Goal: Use online tool/utility: Utilize a website feature to perform a specific function

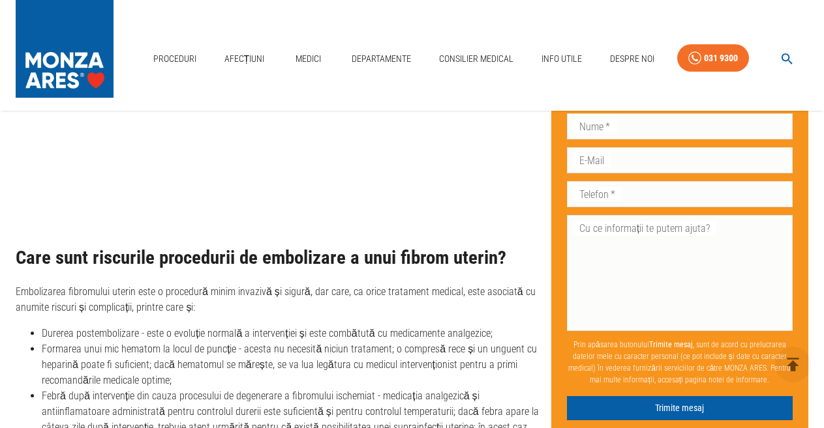
scroll to position [4442, 0]
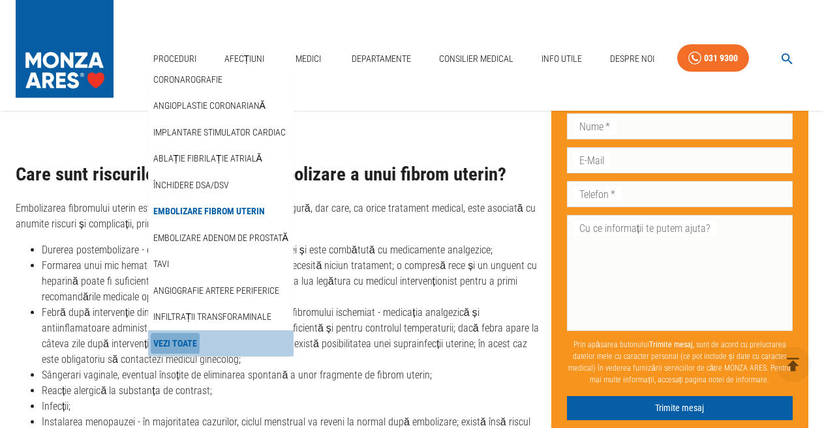
click at [185, 333] on link "Vezi Toate" at bounding box center [175, 344] width 49 height 22
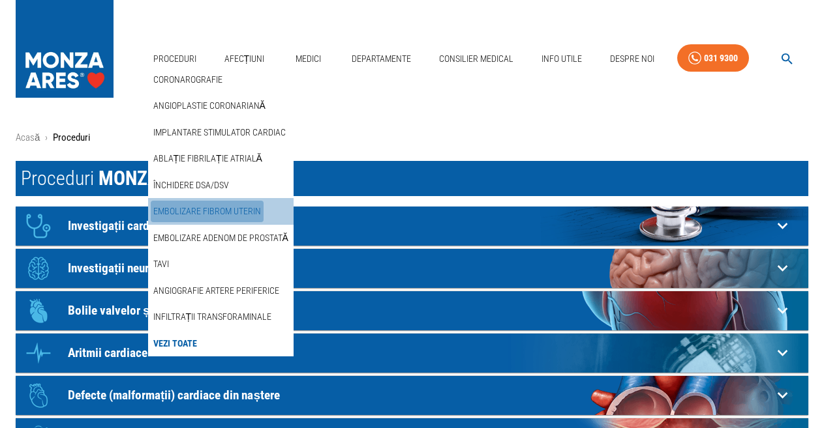
click at [221, 201] on link "Embolizare fibrom uterin" at bounding box center [207, 212] width 113 height 22
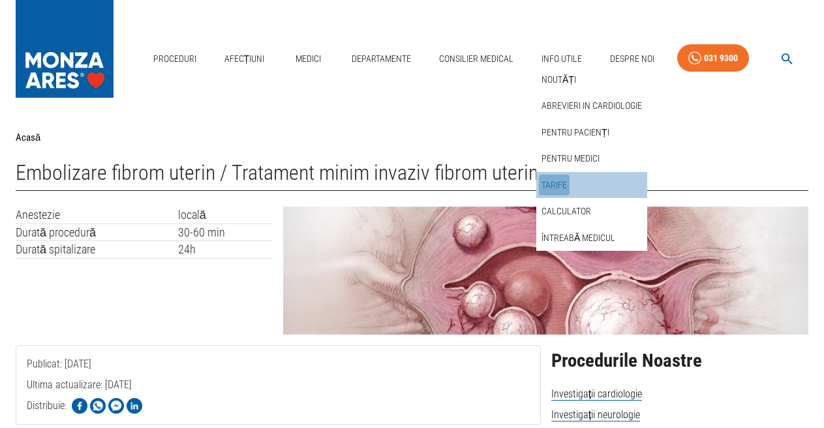
click at [565, 175] on link "Tarife" at bounding box center [554, 186] width 31 height 22
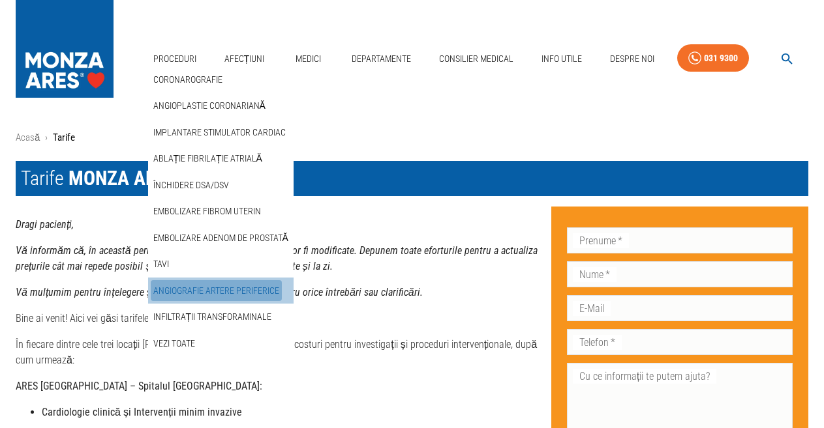
click at [231, 280] on link "Angiografie artere periferice" at bounding box center [216, 291] width 131 height 22
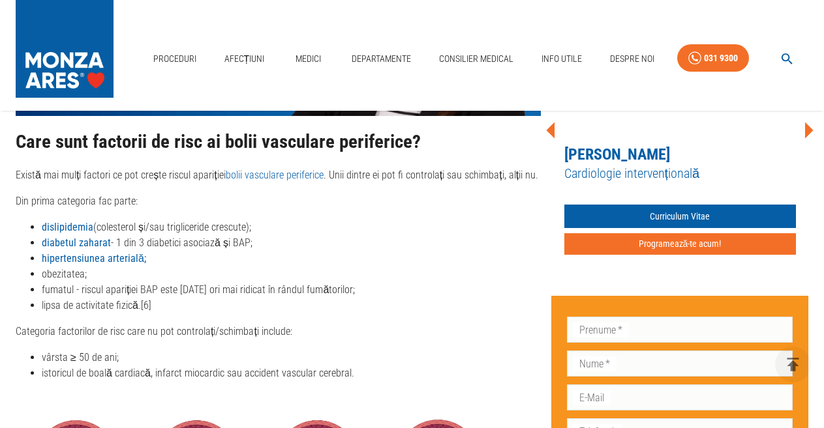
scroll to position [1217, 0]
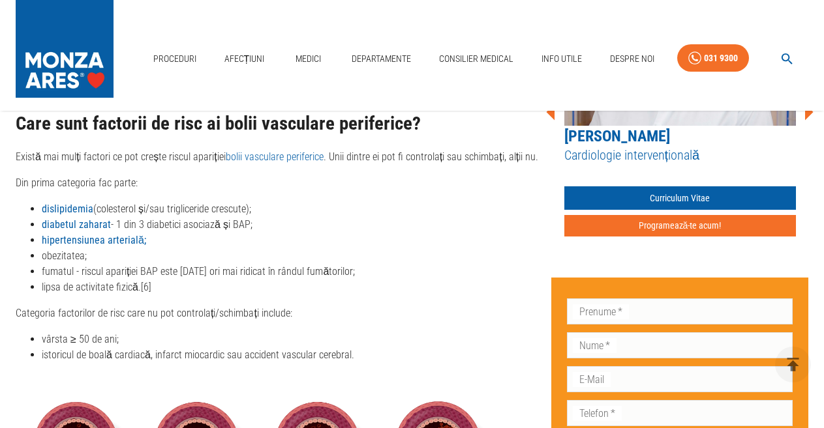
click at [79, 215] on strong "dislipidemia" at bounding box center [68, 209] width 52 height 12
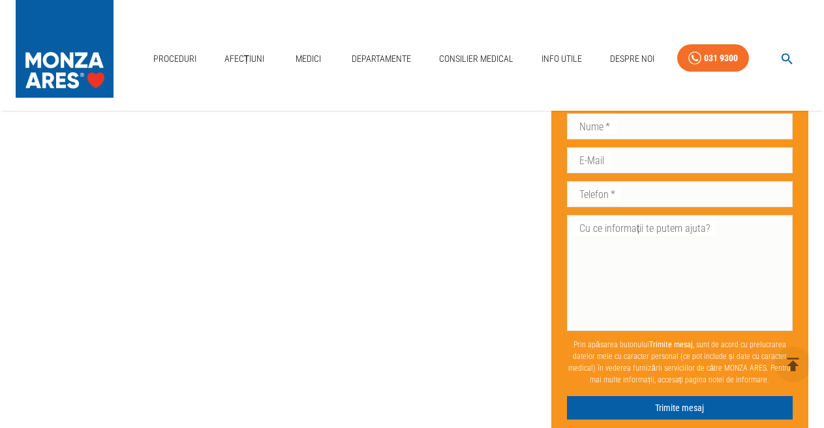
scroll to position [3432, 0]
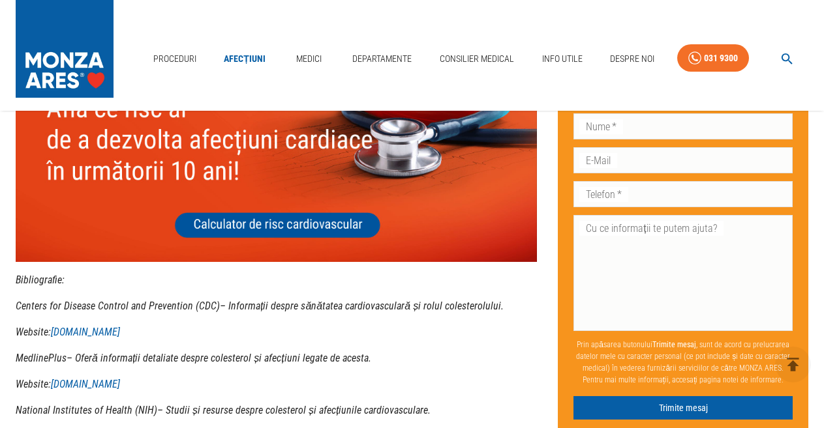
scroll to position [3895, 0]
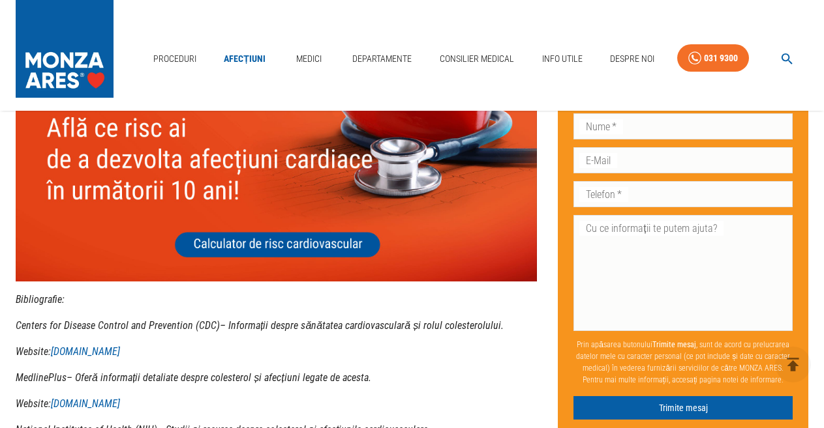
click at [276, 241] on img at bounding box center [276, 177] width 521 height 209
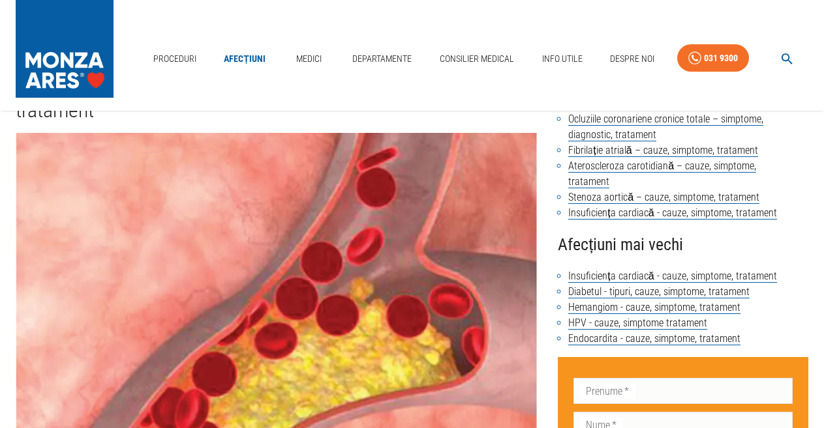
scroll to position [0, 0]
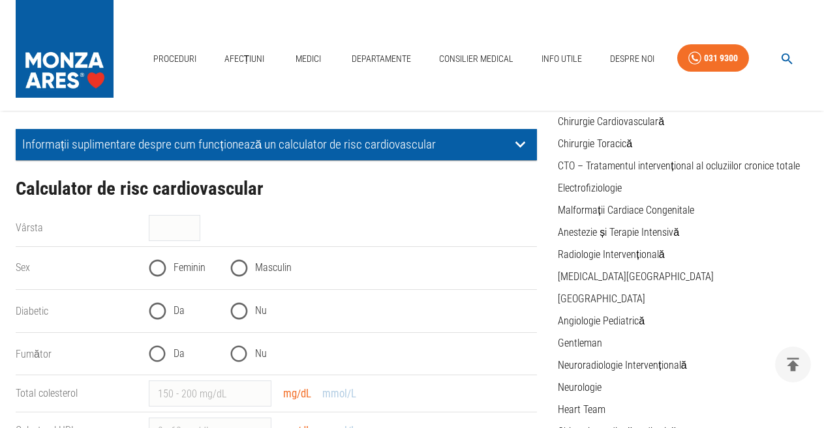
scroll to position [122, 0]
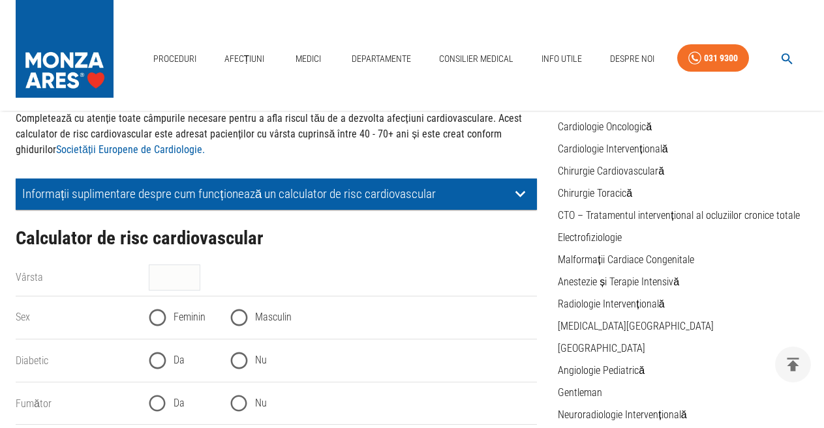
click at [381, 195] on p "Informații suplimentare despre cum funcționează un calculator de risc cardiovas…" at bounding box center [266, 194] width 488 height 14
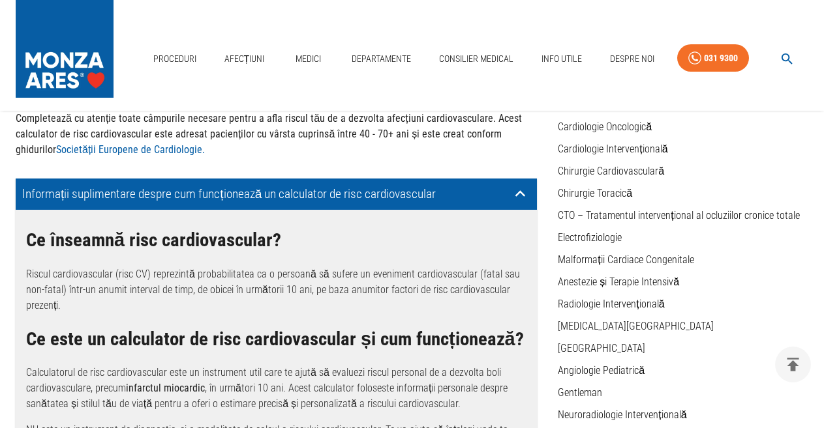
click at [462, 193] on p "Informații suplimentare despre cum funcționează un calculator de risc cardiovas…" at bounding box center [266, 194] width 488 height 14
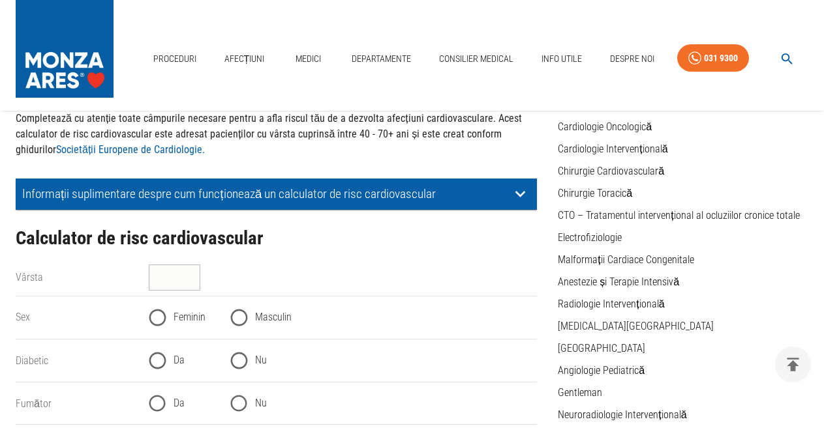
click at [168, 278] on input "Vârsta" at bounding box center [175, 278] width 52 height 26
click at [192, 280] on input "40" at bounding box center [175, 278] width 52 height 26
click at [193, 272] on input "41" at bounding box center [175, 278] width 52 height 26
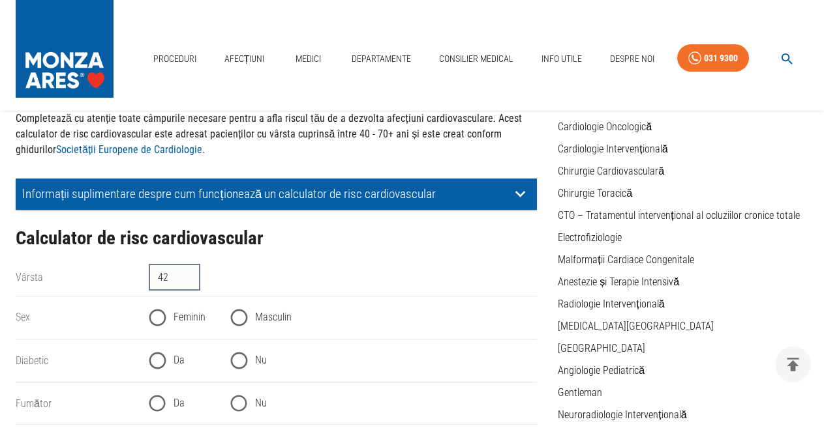
click at [193, 272] on input "42" at bounding box center [175, 278] width 52 height 26
click at [193, 272] on input "43" at bounding box center [175, 278] width 52 height 26
click at [193, 272] on input "44" at bounding box center [175, 278] width 52 height 26
click at [193, 272] on input "45" at bounding box center [175, 278] width 52 height 26
click at [193, 272] on input "46" at bounding box center [175, 278] width 52 height 26
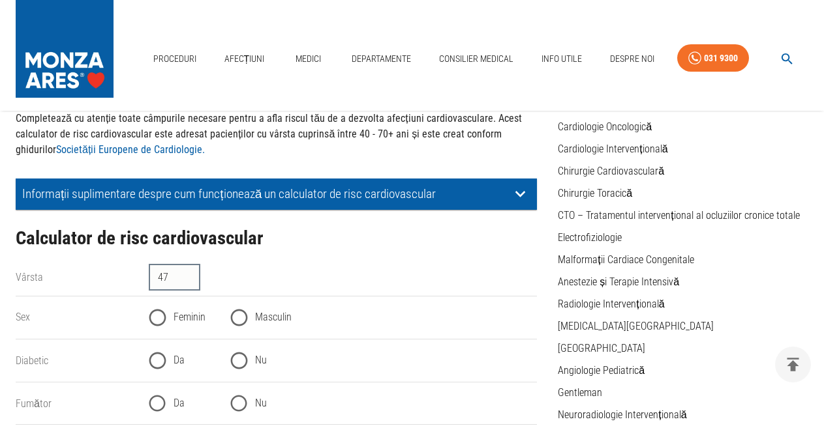
click at [193, 272] on input "47" at bounding box center [175, 278] width 52 height 26
click at [193, 272] on input "48" at bounding box center [175, 278] width 52 height 26
click at [193, 272] on input "49" at bounding box center [175, 278] width 52 height 26
click at [193, 272] on input "50" at bounding box center [175, 278] width 52 height 26
click at [193, 272] on input "51" at bounding box center [175, 278] width 52 height 26
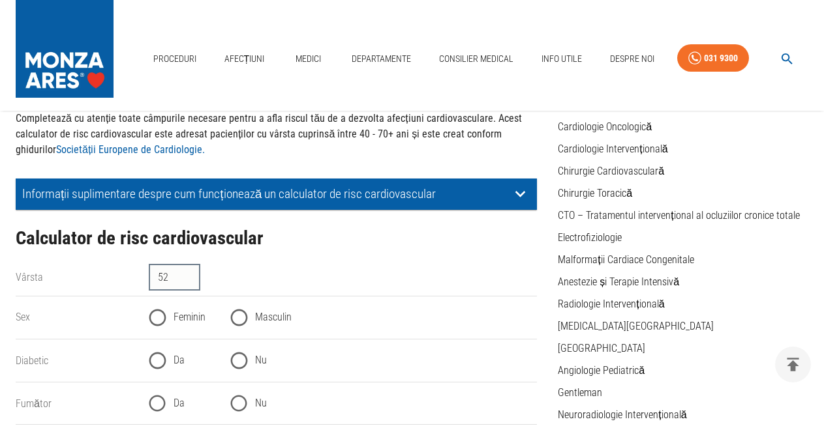
click at [193, 272] on input "52" at bounding box center [175, 278] width 52 height 26
click at [193, 272] on input "53" at bounding box center [175, 278] width 52 height 26
click at [193, 272] on input "54" at bounding box center [175, 278] width 52 height 26
click at [193, 272] on input "55" at bounding box center [175, 278] width 52 height 26
click at [193, 272] on input "56" at bounding box center [175, 278] width 52 height 26
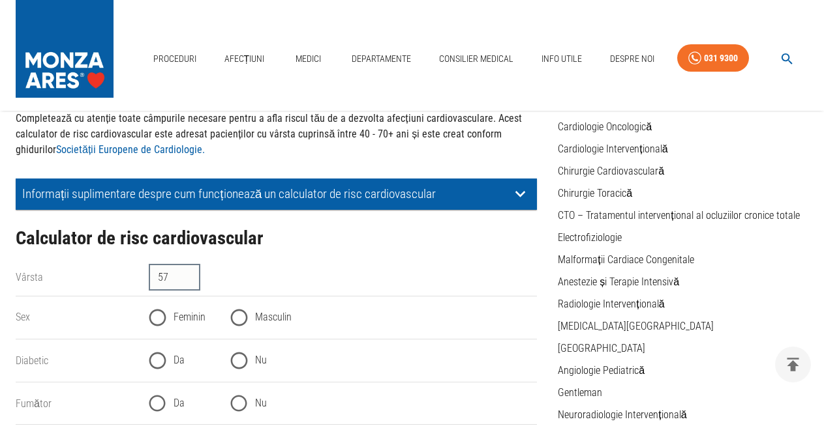
click at [193, 272] on input "57" at bounding box center [175, 278] width 52 height 26
click at [193, 272] on input "58" at bounding box center [175, 278] width 52 height 26
click at [193, 272] on input "59" at bounding box center [175, 278] width 52 height 26
click at [193, 272] on input "60" at bounding box center [175, 278] width 52 height 26
click at [193, 272] on input "61" at bounding box center [175, 278] width 52 height 26
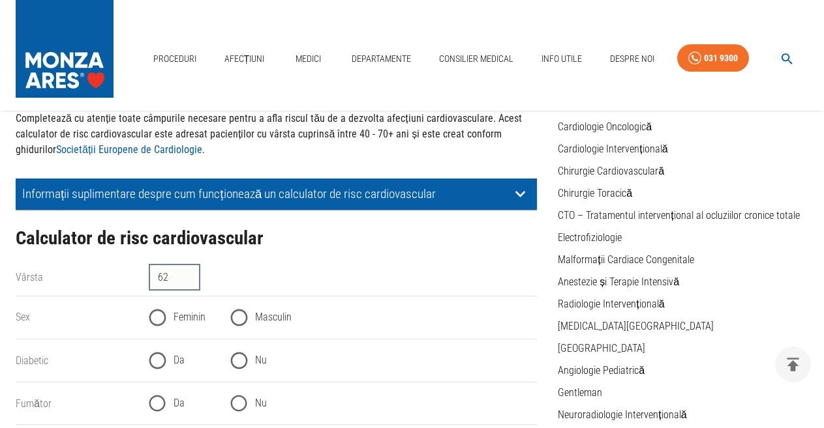
click at [193, 272] on input "62" at bounding box center [175, 278] width 52 height 26
click at [193, 272] on input "63" at bounding box center [175, 278] width 52 height 26
click at [193, 272] on input "64" at bounding box center [175, 278] width 52 height 26
type input "65"
click at [193, 272] on input "65" at bounding box center [175, 278] width 52 height 26
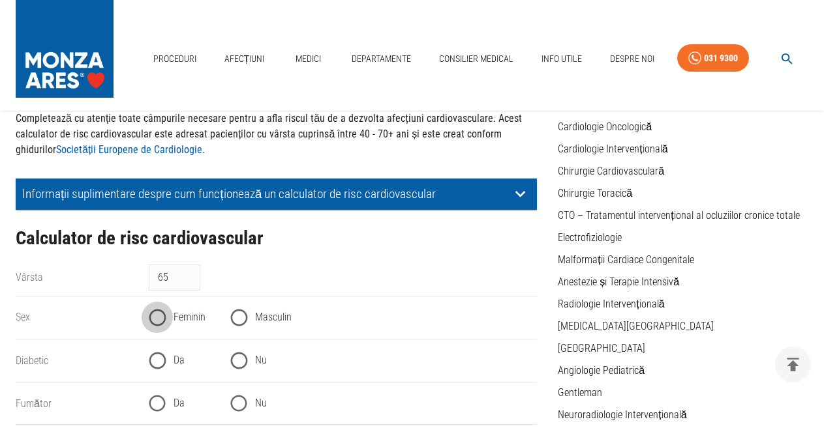
click at [157, 316] on input "Feminin" at bounding box center [157, 318] width 32 height 32
radio input "true"
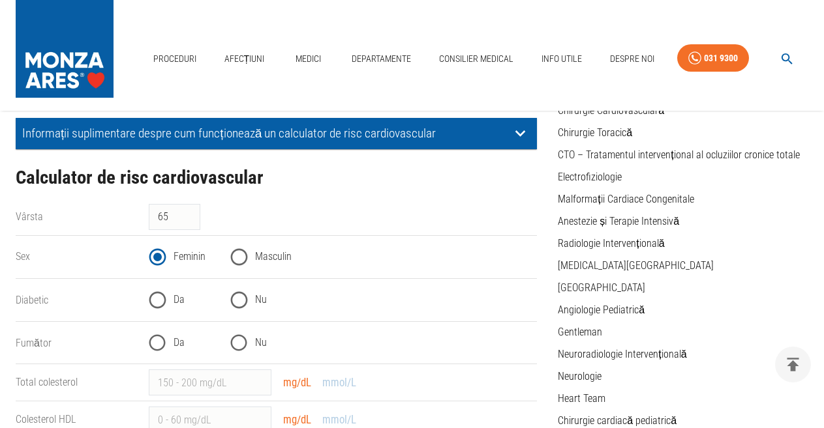
click at [240, 299] on input "Nu" at bounding box center [239, 300] width 32 height 32
radio input "true"
click at [235, 344] on input "Nu" at bounding box center [239, 343] width 32 height 32
radio input "true"
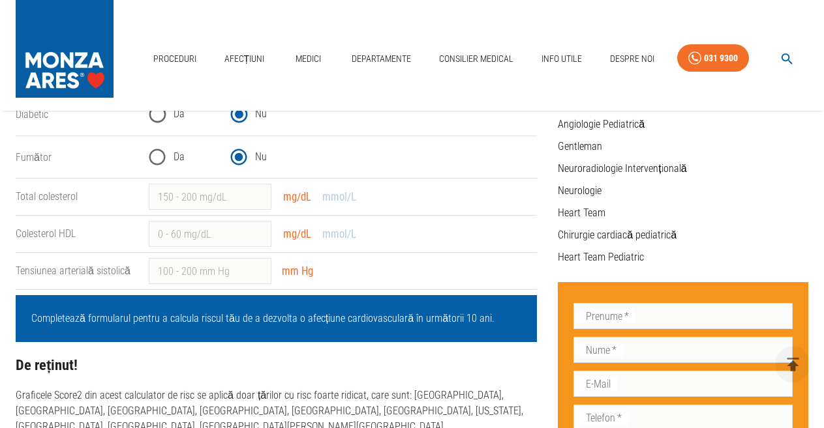
scroll to position [304, 0]
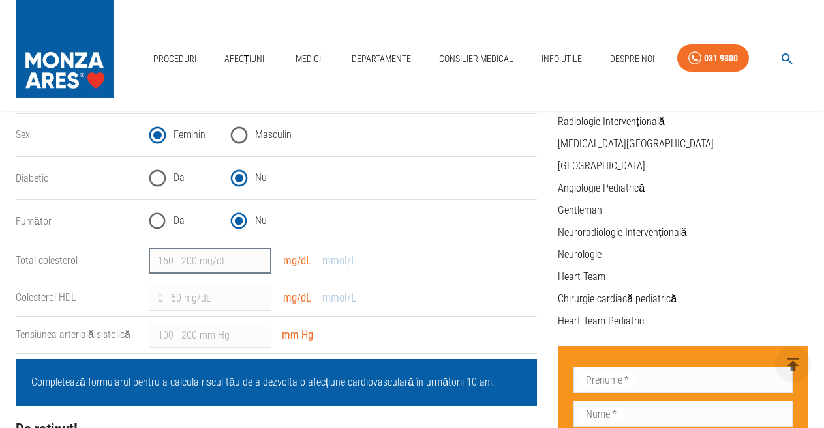
click at [226, 260] on input "Total colesterol" at bounding box center [210, 261] width 123 height 26
type input "240"
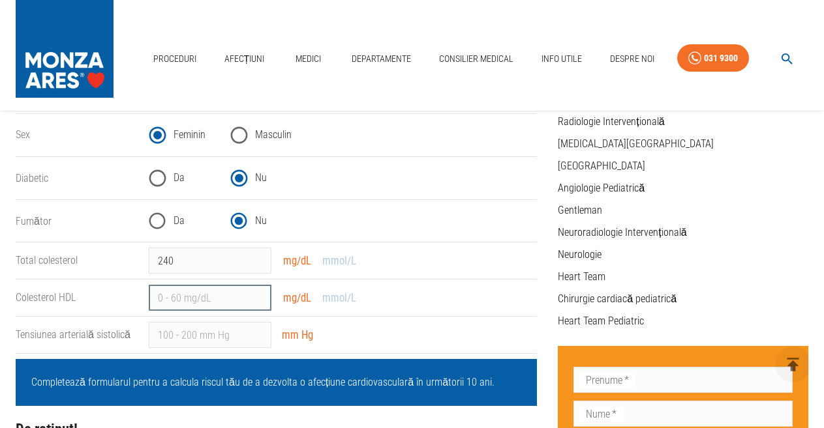
click at [229, 299] on input "Colesterol HDL" at bounding box center [210, 298] width 123 height 26
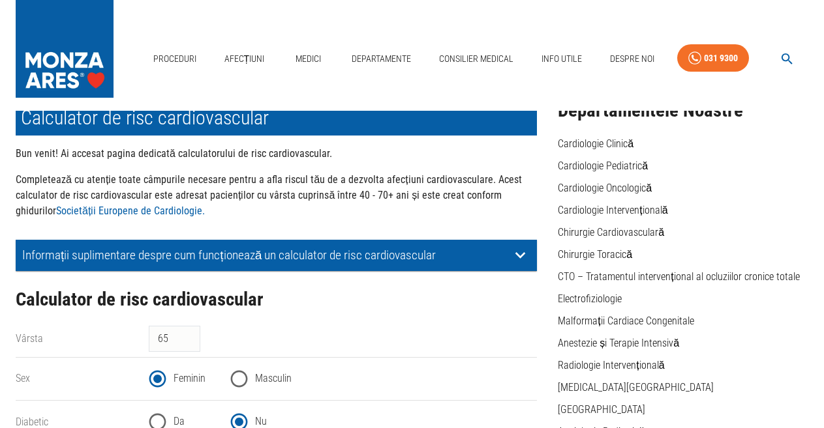
scroll to position [0, 0]
